Goal: Complete application form

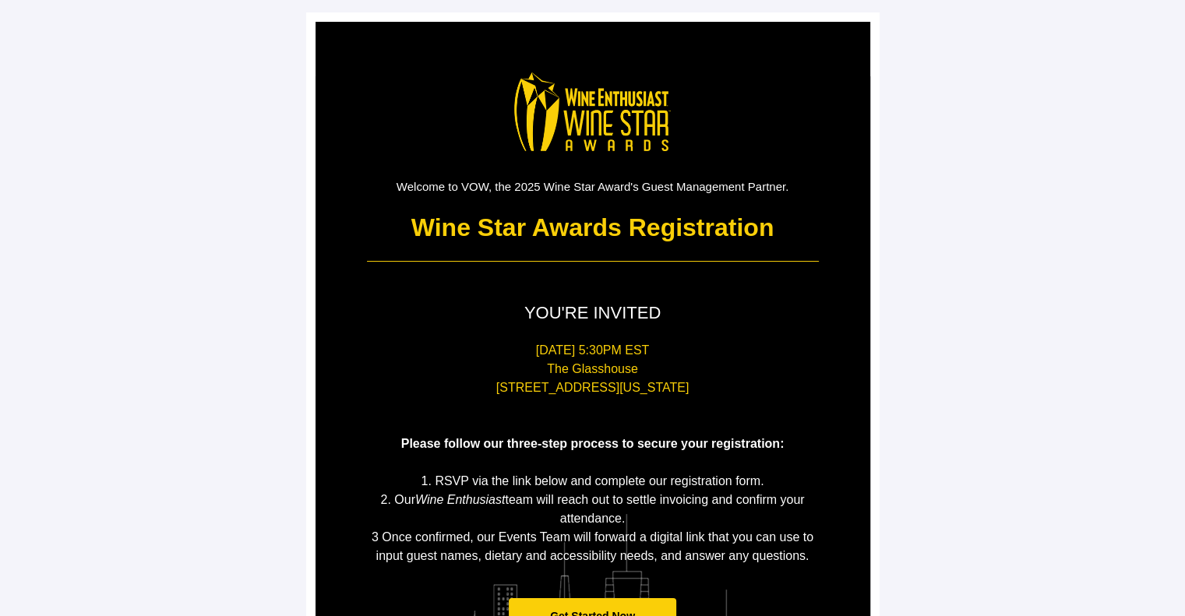
scroll to position [249, 0]
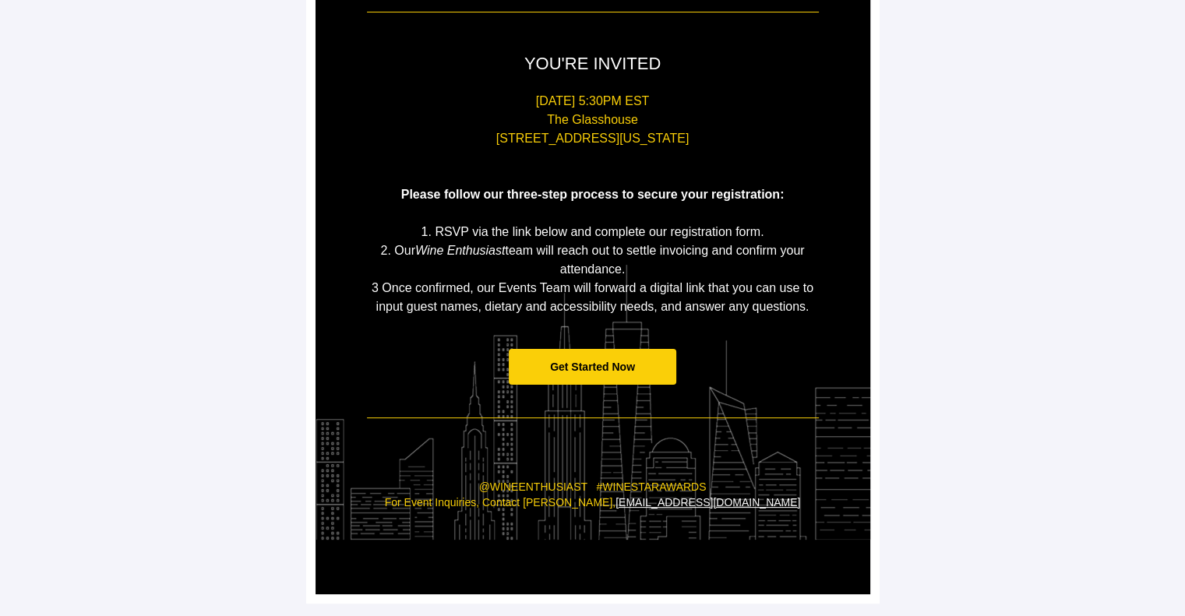
click at [571, 355] on span "Get Started Now" at bounding box center [593, 367] width 168 height 37
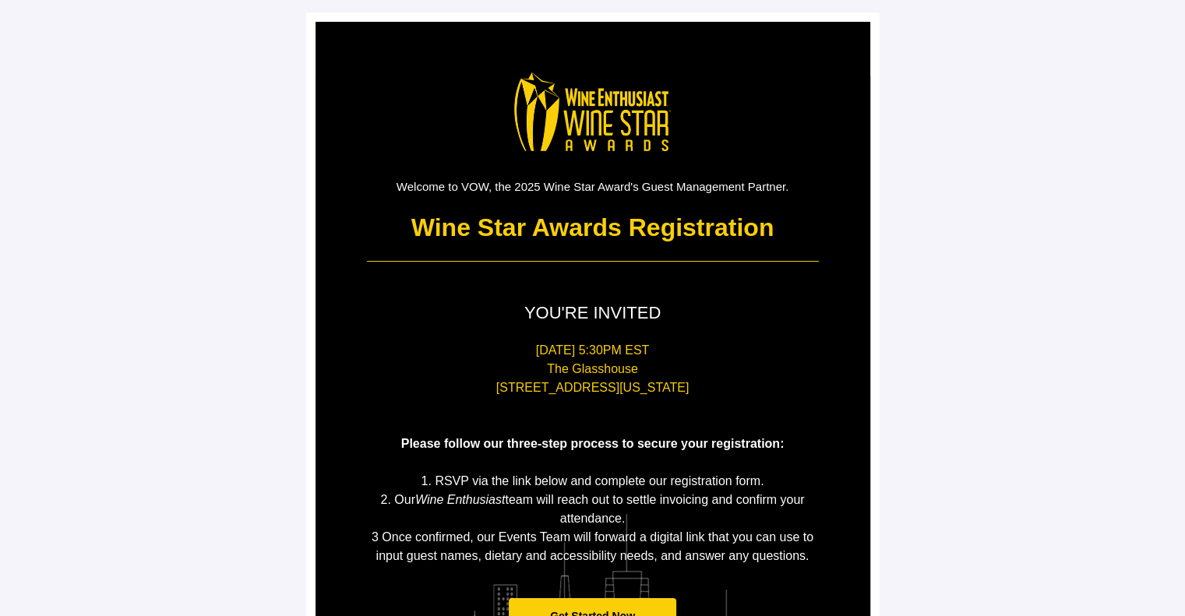
scroll to position [249, 0]
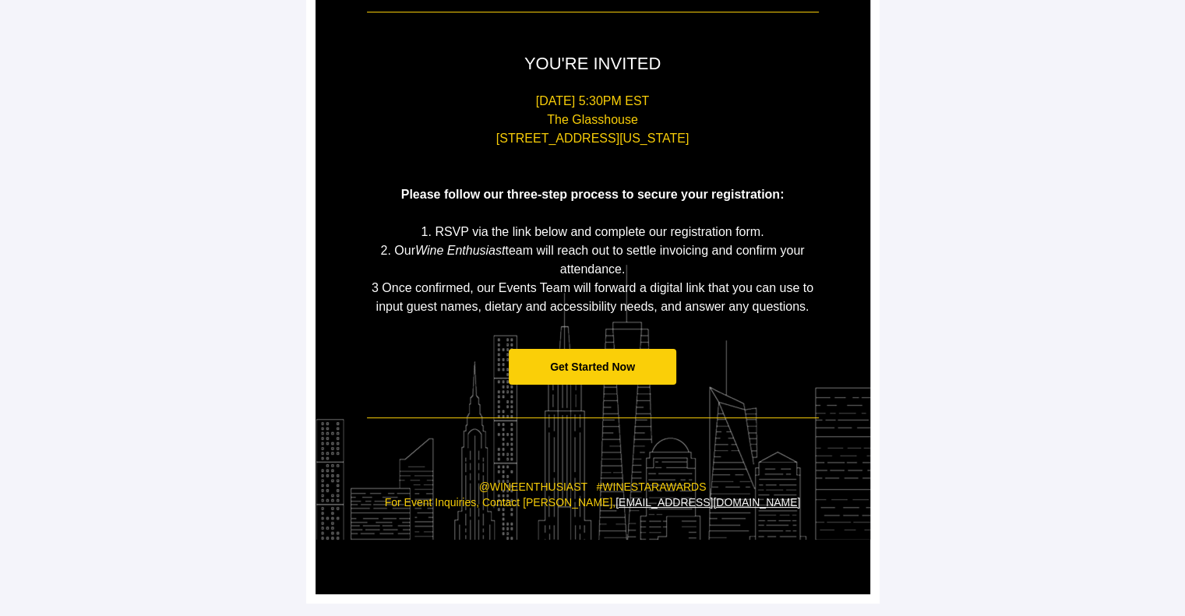
click at [562, 359] on span "Get Started Now" at bounding box center [593, 367] width 168 height 37
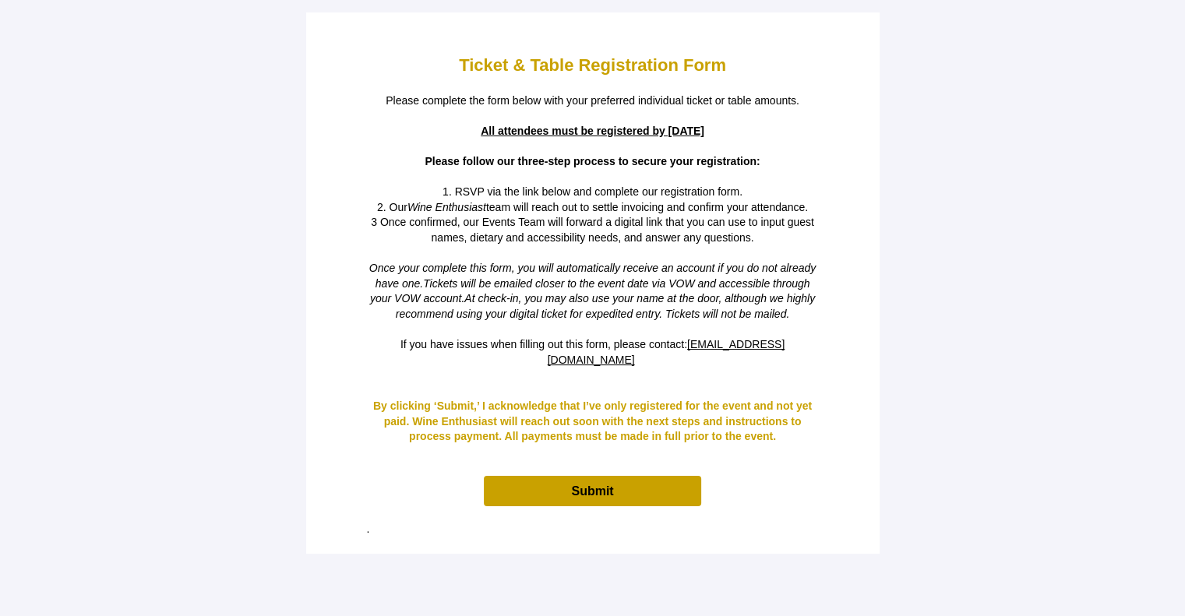
scroll to position [0, 0]
click at [552, 480] on span "Submit" at bounding box center [592, 491] width 217 height 30
